Goal: Find specific page/section: Find specific page/section

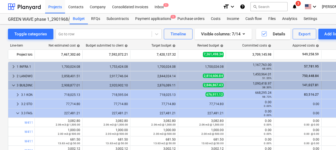
click at [13, 85] on span "keyboard_arrow_down" at bounding box center [13, 85] width 6 height 6
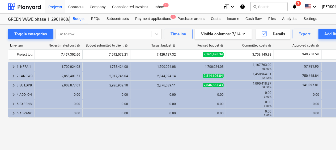
drag, startPoint x: 195, startPoint y: 125, endPoint x: 168, endPoint y: 126, distance: 27.6
drag, startPoint x: 233, startPoint y: 142, endPoint x: 203, endPoint y: 143, distance: 29.5
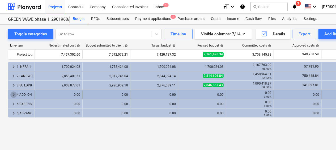
click at [15, 93] on span "keyboard_arrow_right" at bounding box center [13, 94] width 6 height 6
